Goal: Task Accomplishment & Management: Use online tool/utility

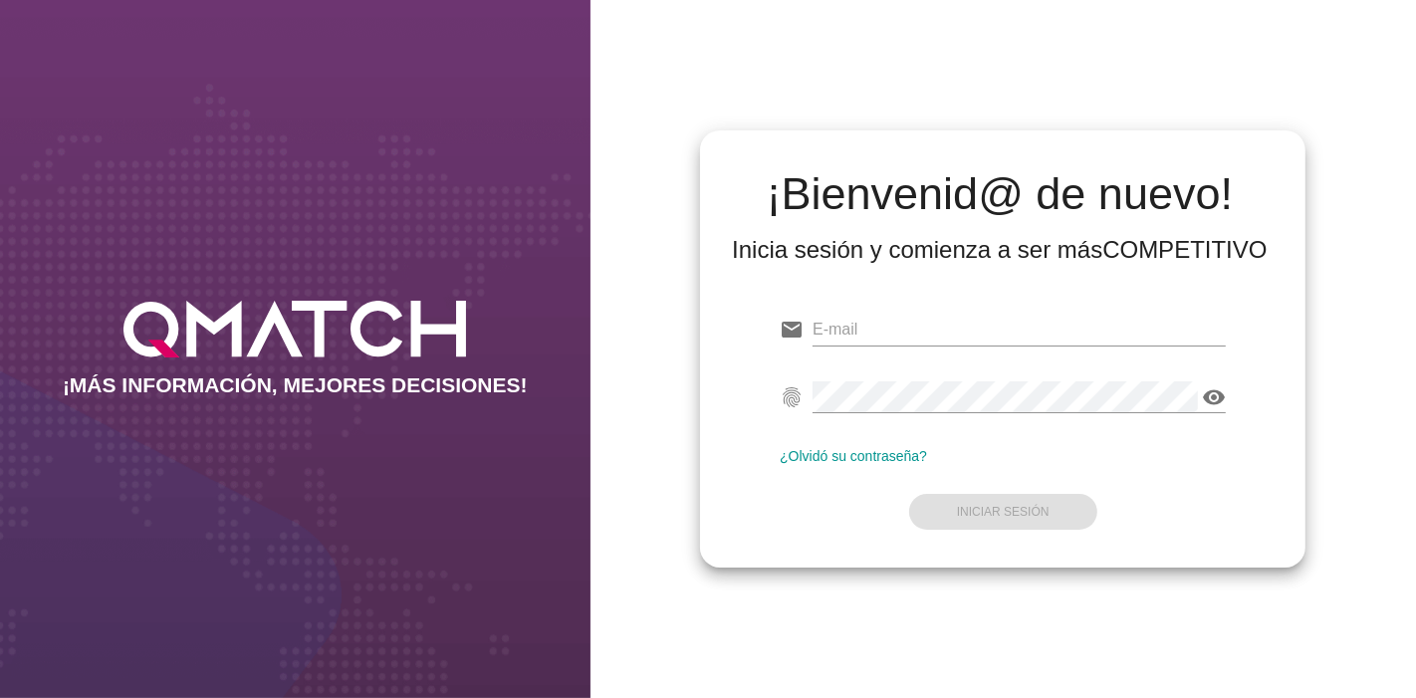
type input "[EMAIL_ADDRESS][PERSON_NAME][DOMAIN_NAME]"
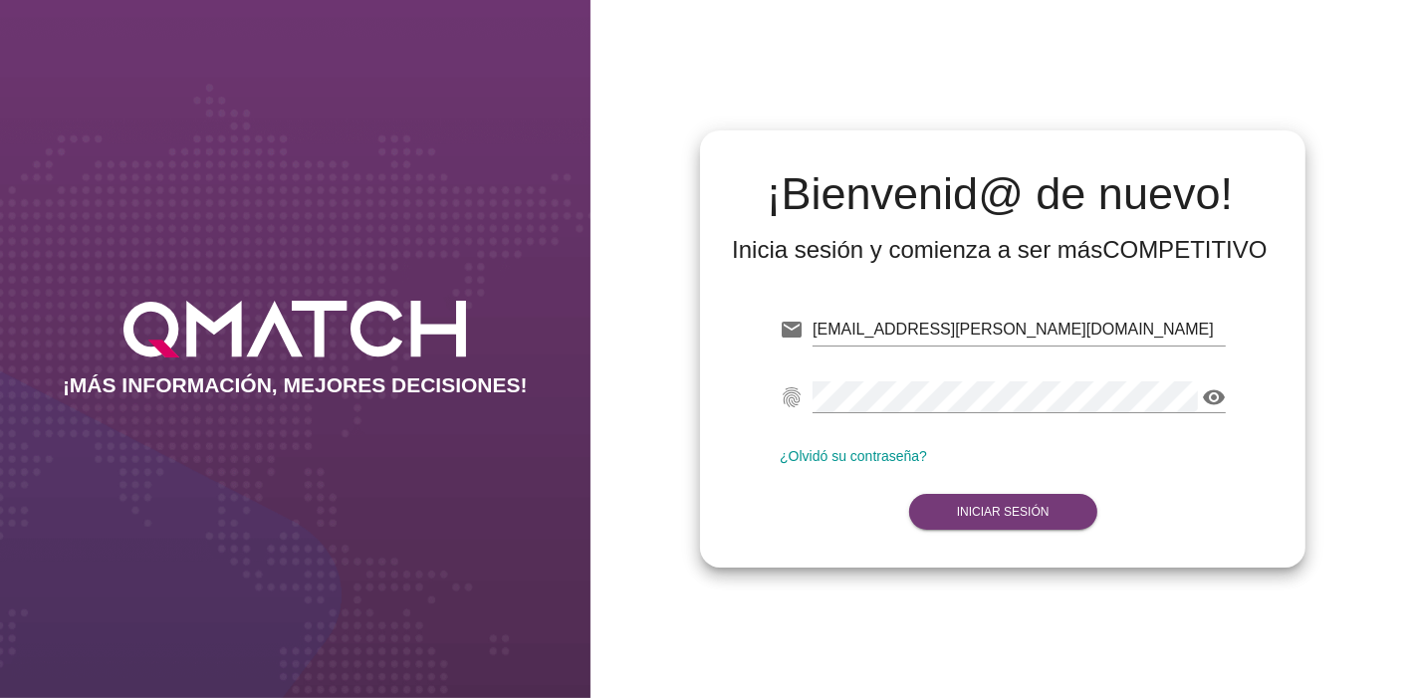
drag, startPoint x: 1064, startPoint y: 542, endPoint x: 1040, endPoint y: 529, distance: 27.2
click at [1040, 529] on div "email [EMAIL_ADDRESS][PERSON_NAME][DOMAIN_NAME] Correo no válido fingerprint vi…" at bounding box center [1003, 417] width 574 height 271
click at [1024, 517] on strong "Iniciar Sesión" at bounding box center [1003, 512] width 93 height 14
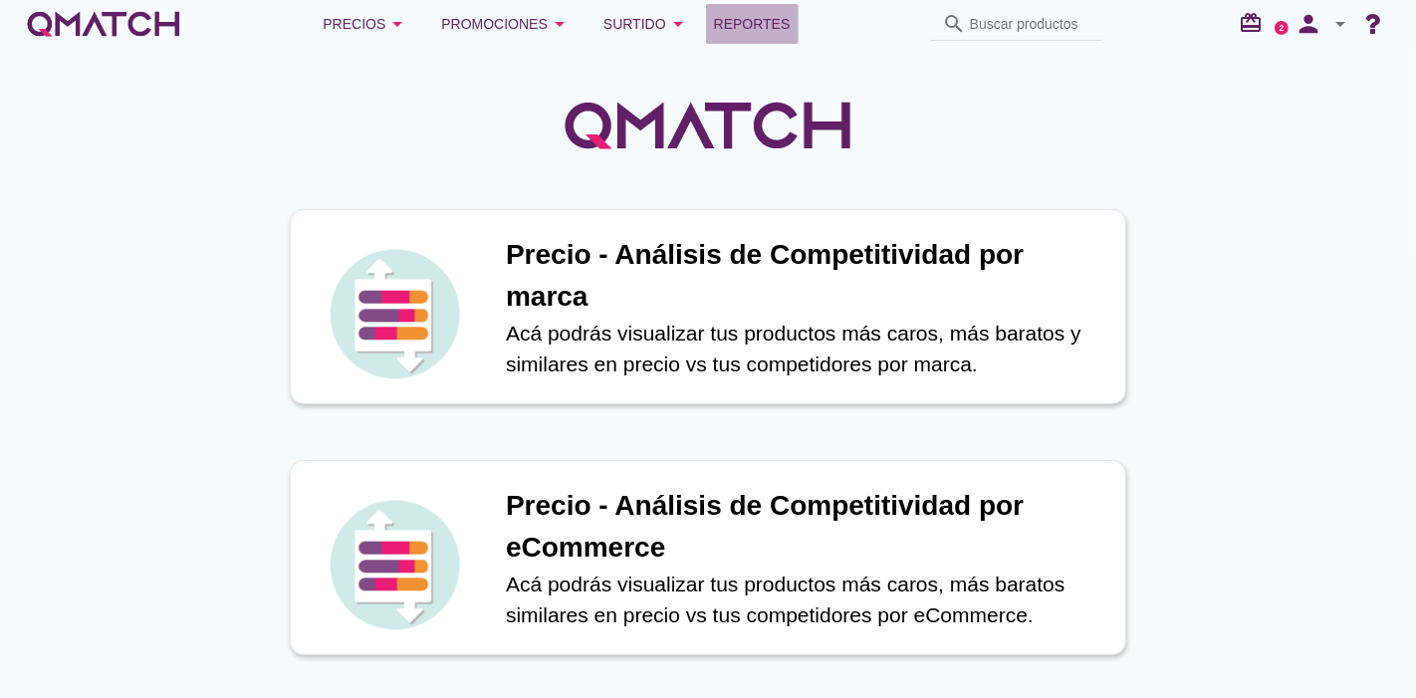
click at [757, 17] on span "Reportes" at bounding box center [752, 24] width 77 height 24
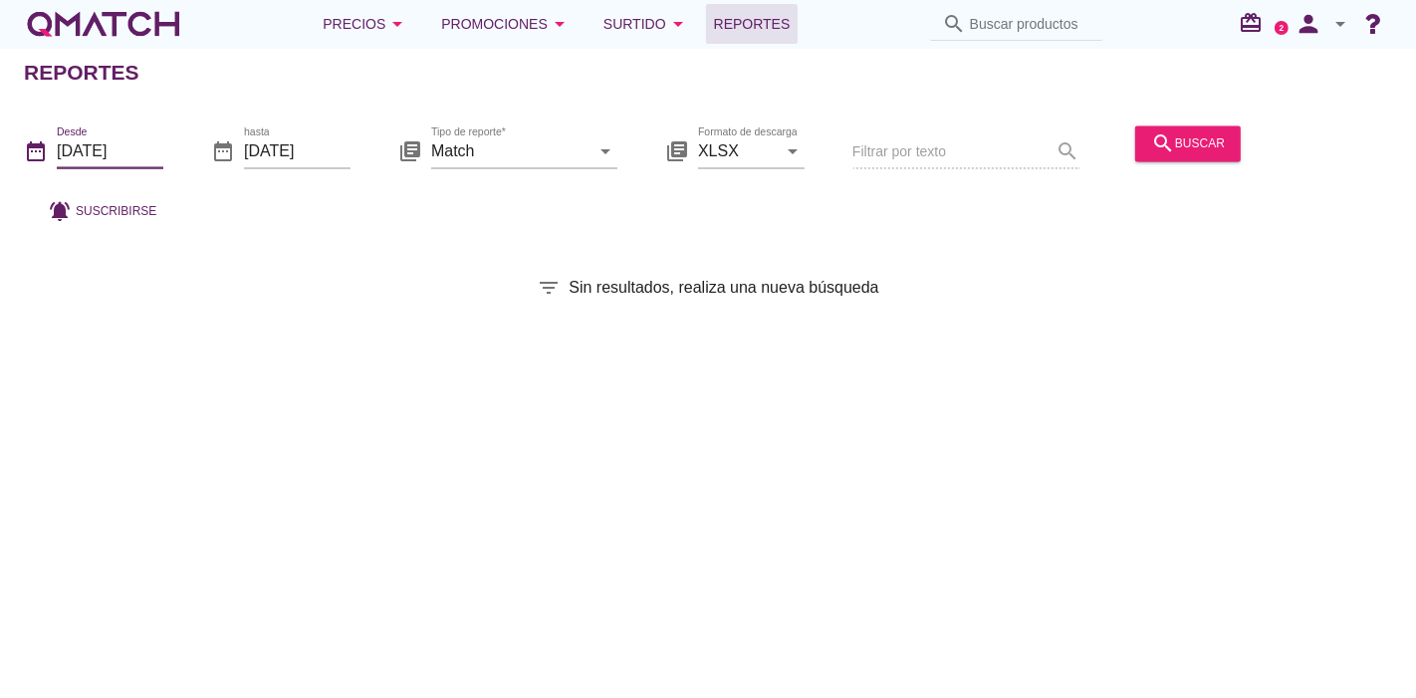
click at [91, 156] on input "2025-09-01" at bounding box center [110, 151] width 107 height 32
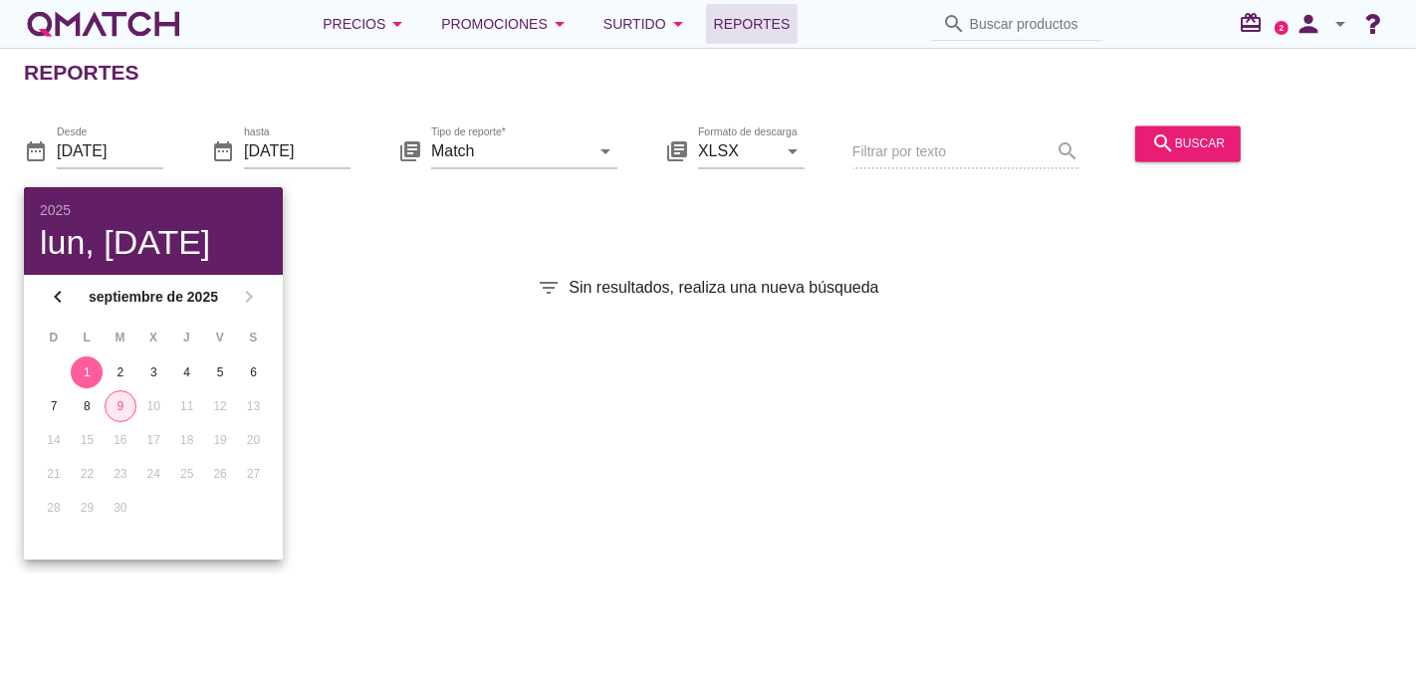
click at [117, 411] on div "9" at bounding box center [121, 406] width 30 height 18
type input "[DATE]"
drag, startPoint x: 435, startPoint y: 425, endPoint x: 1180, endPoint y: 182, distance: 783.7
click at [1180, 182] on div "Reportes date_range Desde 2025-09-09 date_range hasta 2025-09-09 library_books …" at bounding box center [708, 373] width 1416 height 650
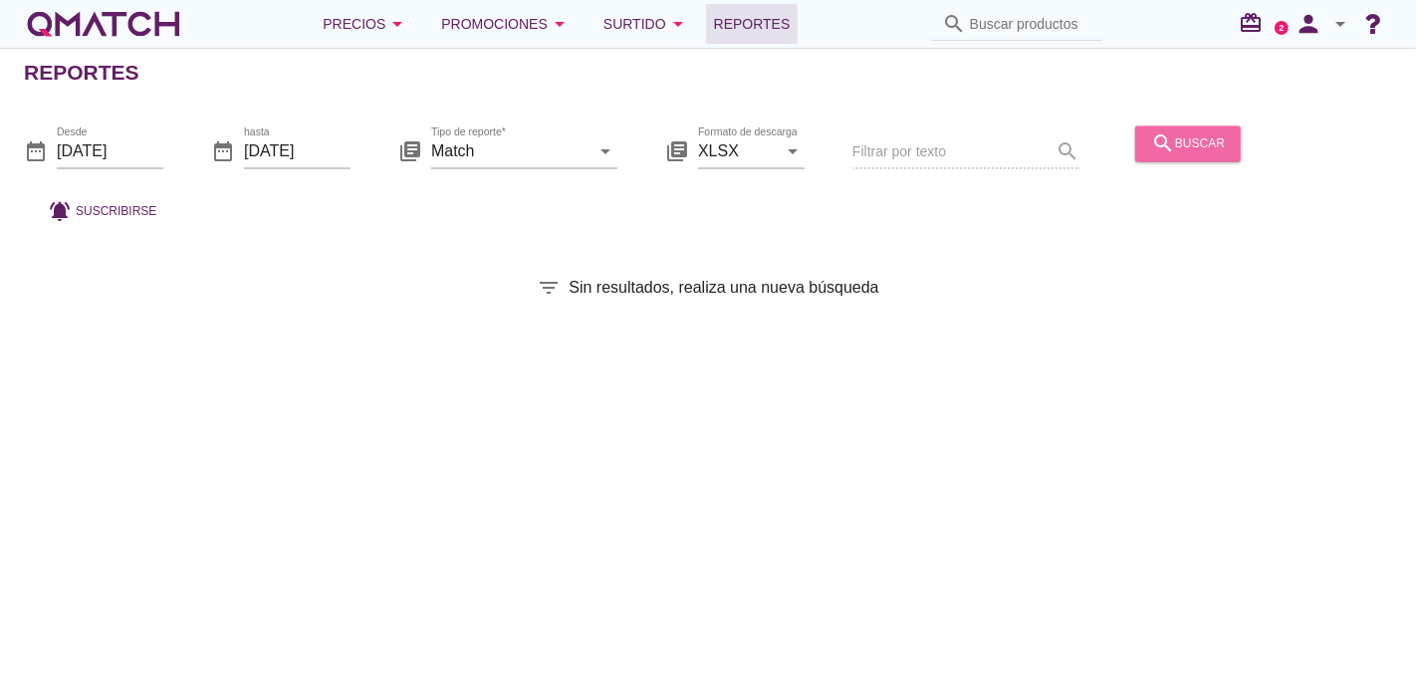
click at [1172, 159] on button "search buscar" at bounding box center [1188, 143] width 106 height 36
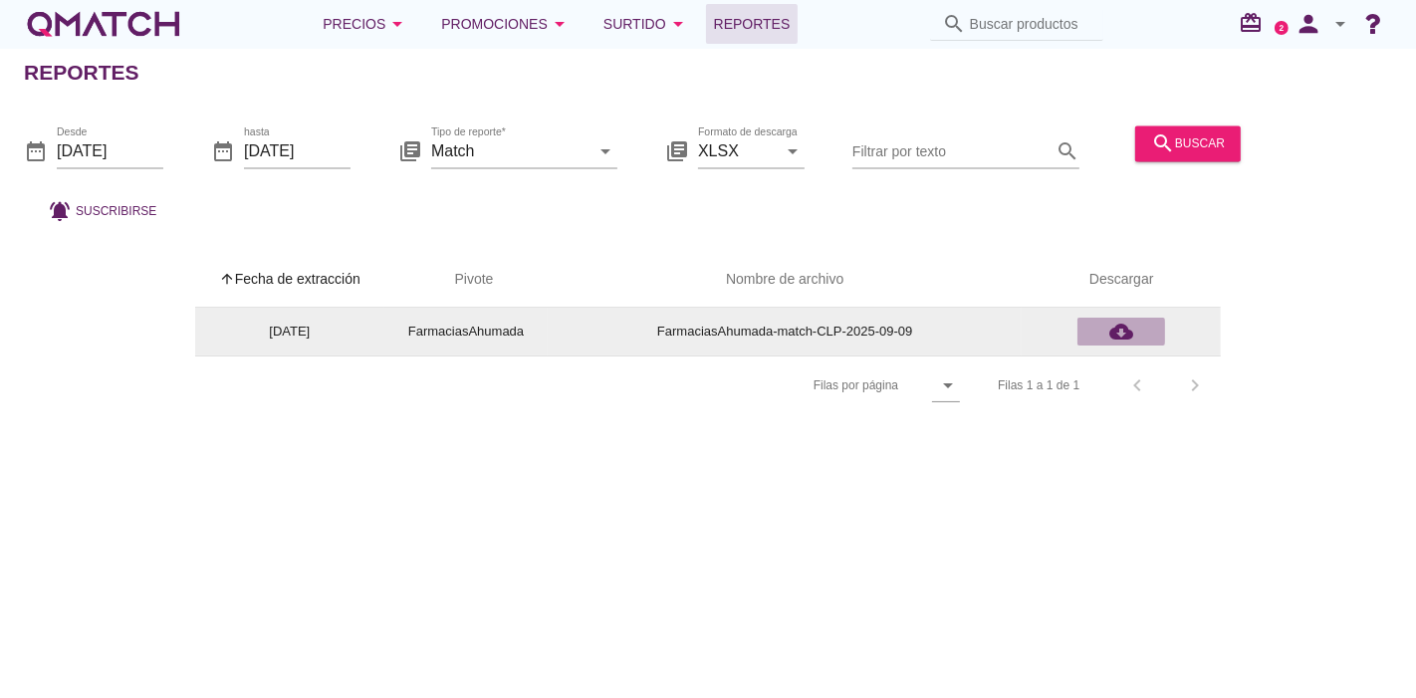
click at [1134, 334] on div "cloud_download" at bounding box center [1122, 332] width 72 height 24
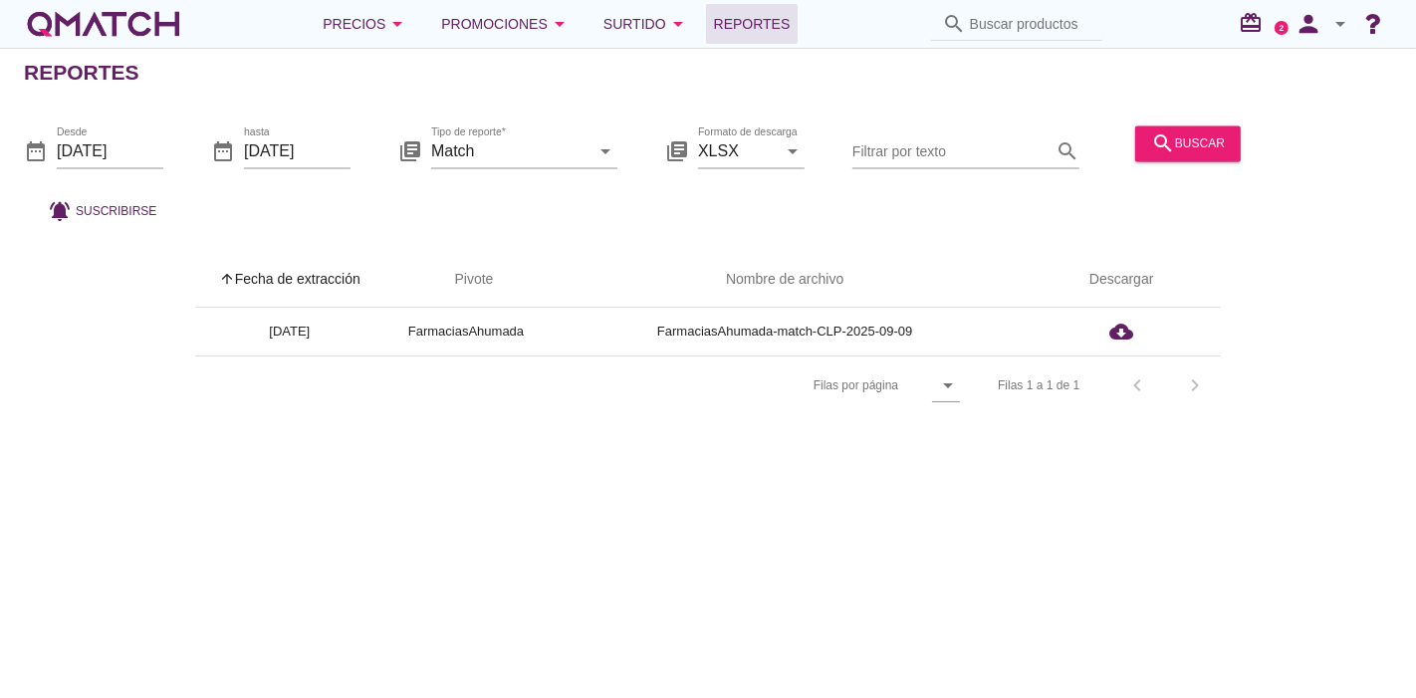
click at [143, 1] on div "Precios arrow_drop_down Promociones arrow_drop_down Surtido arrow_drop_down Rep…" at bounding box center [708, 24] width 1416 height 48
click at [143, 10] on div "white-qmatch-logo" at bounding box center [103, 24] width 159 height 40
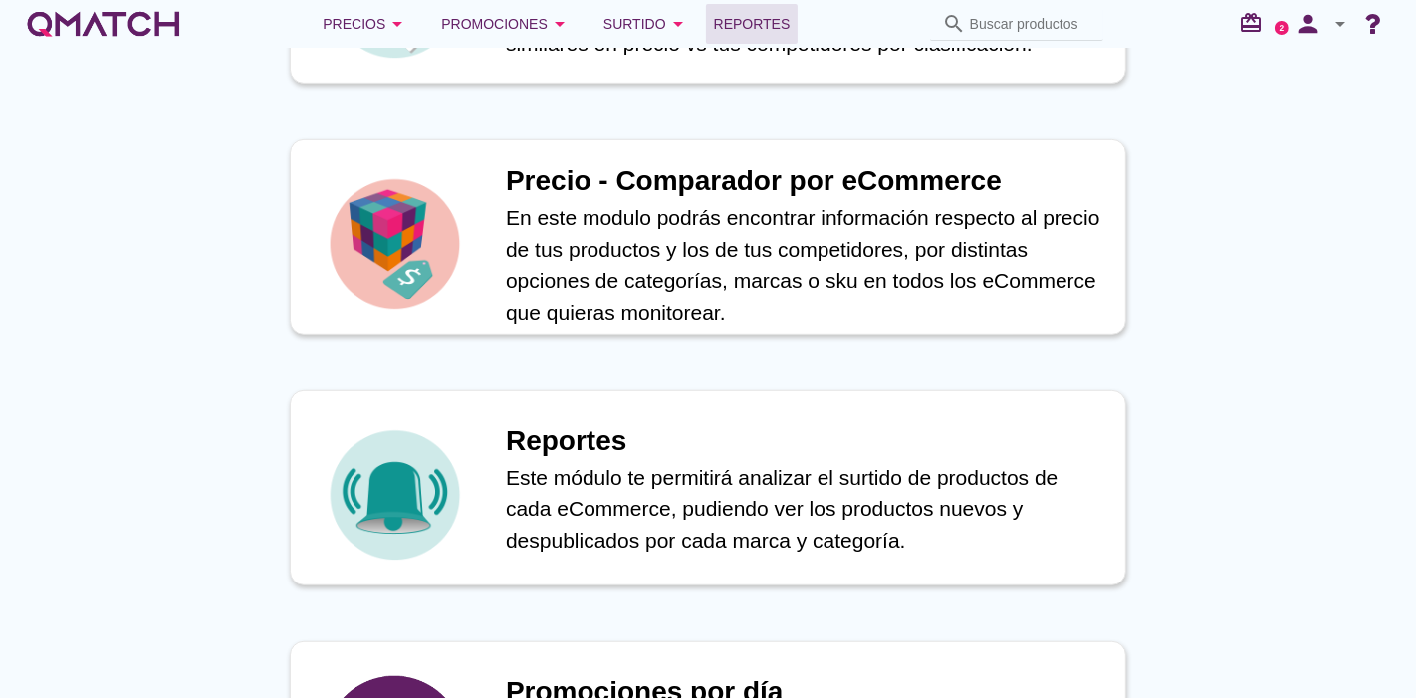
scroll to position [822, 0]
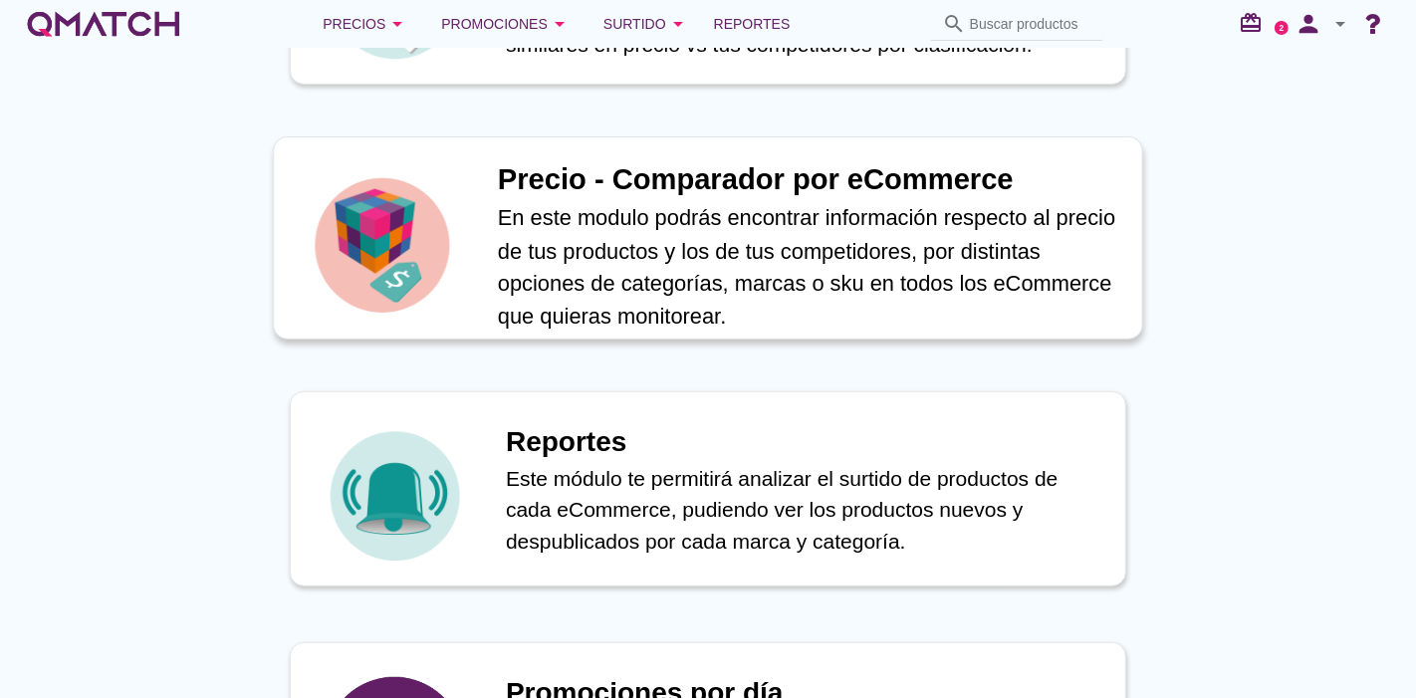
click at [642, 250] on p "En este modulo podrás encontrar información respecto al precio de tus productos…" at bounding box center [810, 267] width 624 height 130
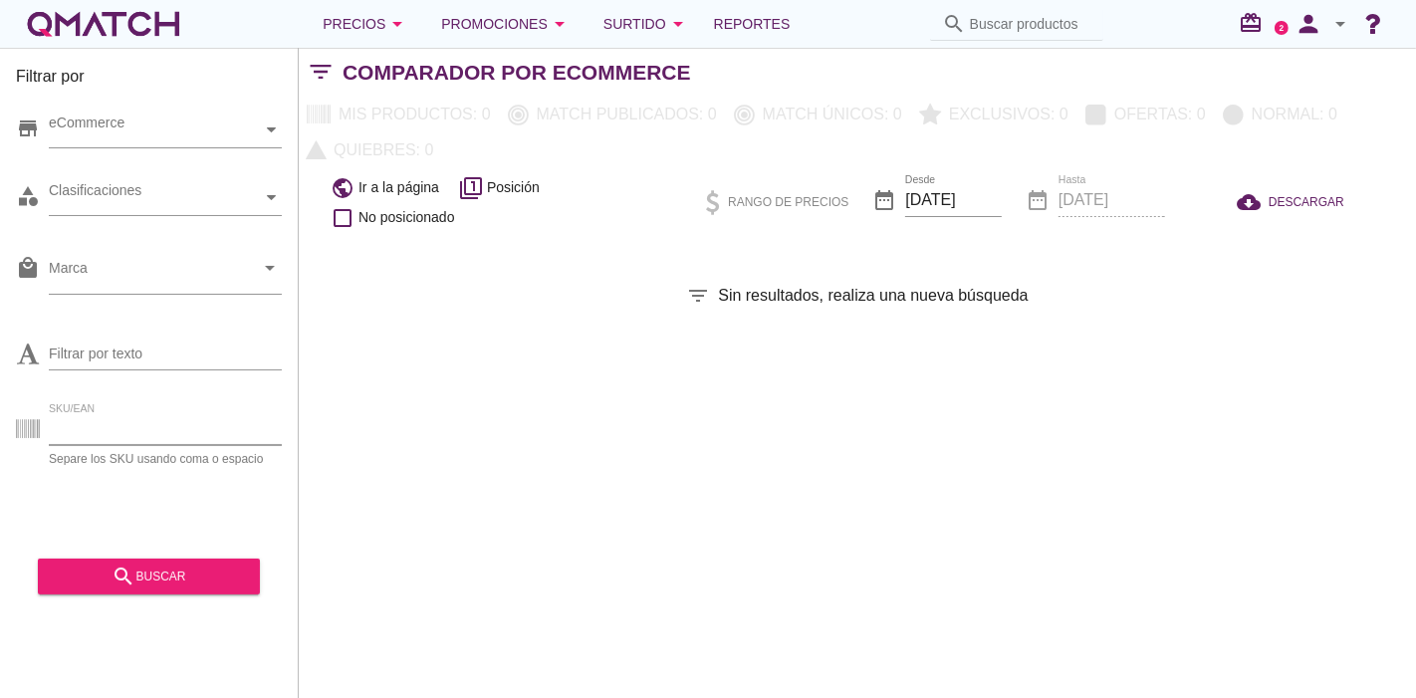
click at [94, 434] on input "SKU/EAN" at bounding box center [165, 429] width 233 height 32
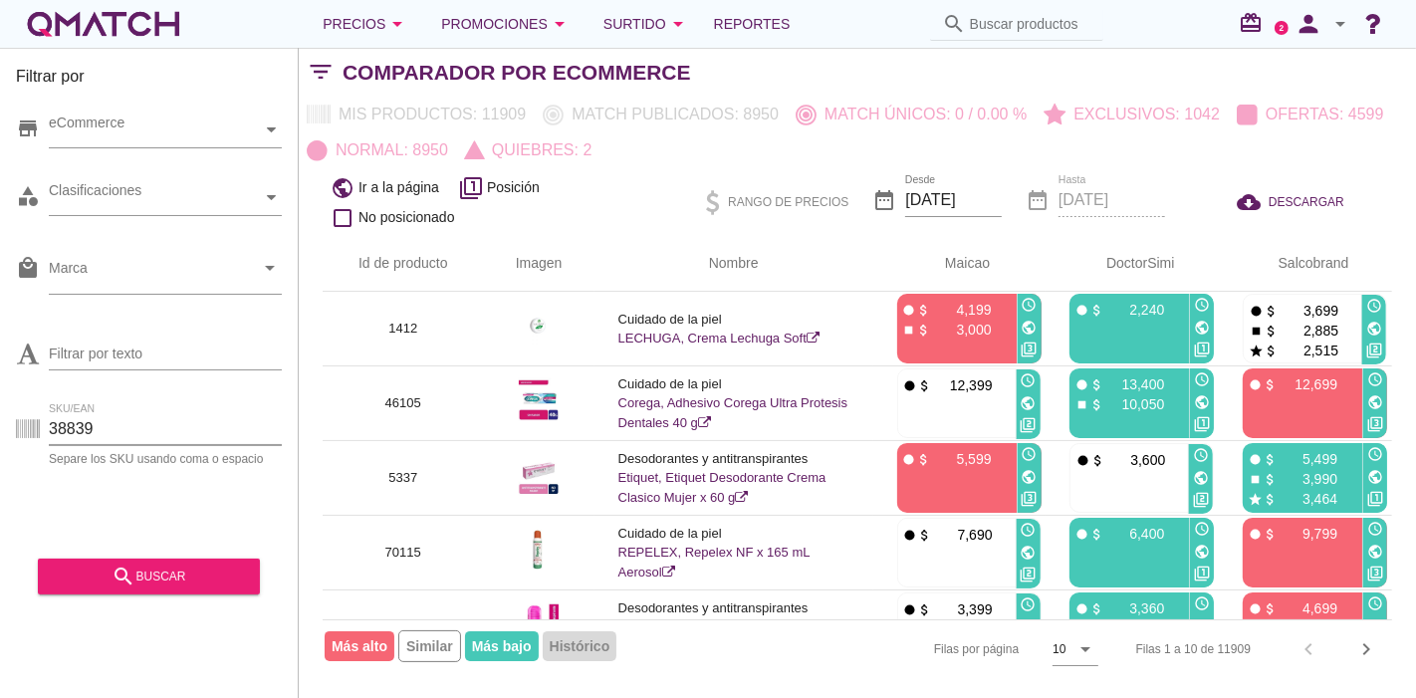
type input "38839"
click at [91, 556] on div "search buscar" at bounding box center [149, 570] width 222 height 50
click at [91, 559] on button "search buscar" at bounding box center [149, 577] width 222 height 36
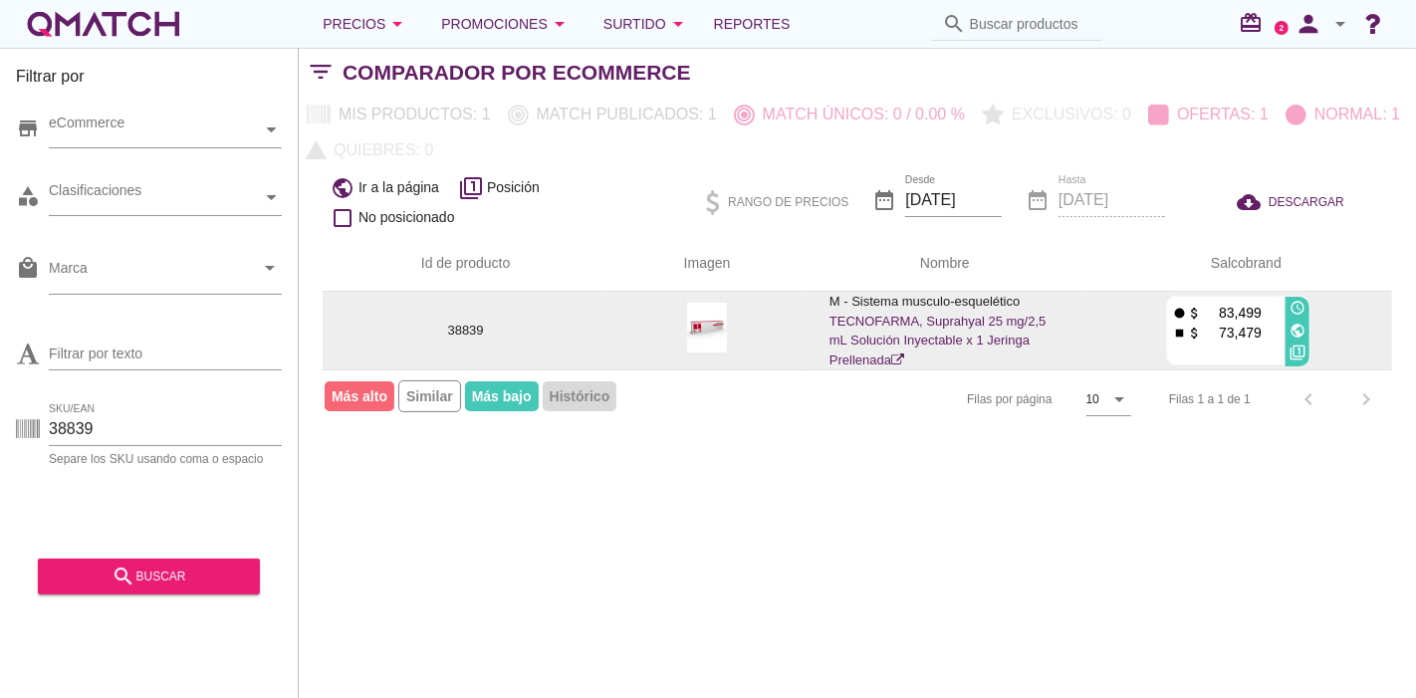
click at [869, 320] on link "TECNOFARMA, Suprahyal 25 mg/2,5 mL Solución Inyectable x 1 Jeringa Prellenada" at bounding box center [938, 341] width 216 height 54
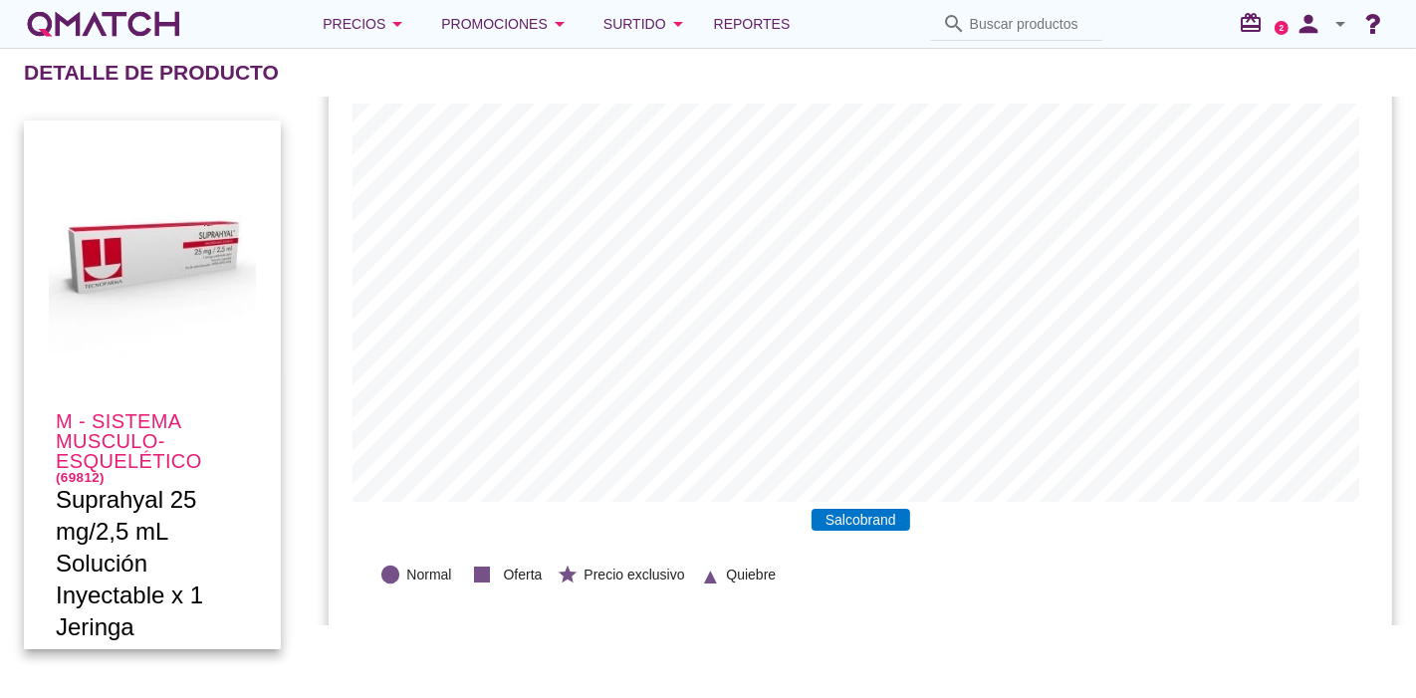
scroll to position [59, 0]
